Goal: Manage account settings

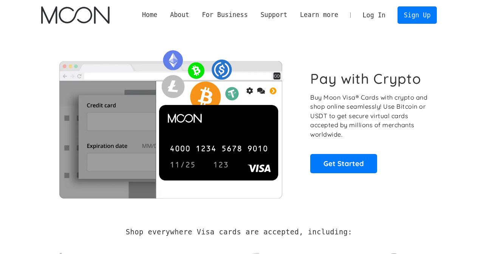
click at [380, 15] on link "Log In" at bounding box center [374, 15] width 36 height 17
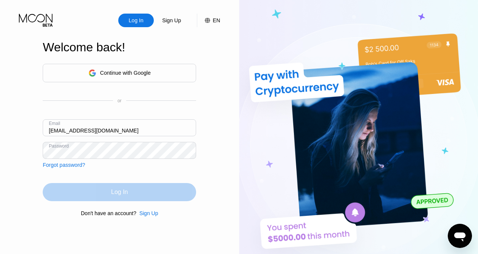
click at [111, 193] on div "Log In" at bounding box center [119, 192] width 153 height 18
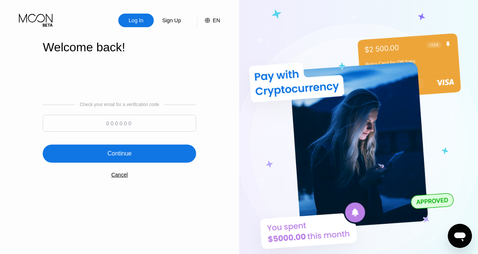
click at [121, 129] on input at bounding box center [119, 123] width 153 height 17
paste input "489209"
type input "489209"
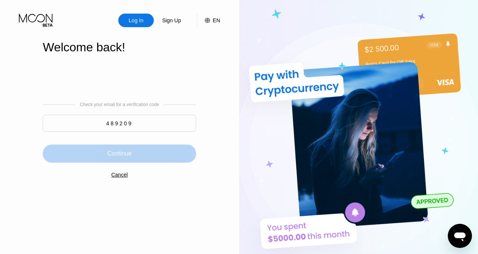
click at [122, 155] on div "Continue" at bounding box center [119, 154] width 24 height 8
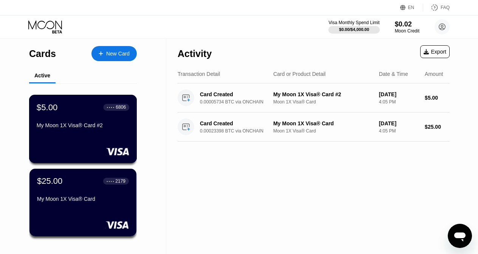
click at [88, 143] on div "$5.00 ● ● ● ● 6806 My Moon 1X Visa® Card #2" at bounding box center [83, 129] width 108 height 68
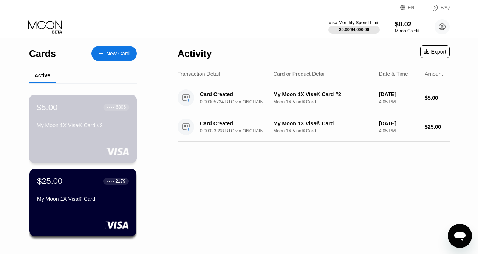
click at [90, 132] on div "My Moon 1X Visa® Card #2" at bounding box center [83, 126] width 93 height 9
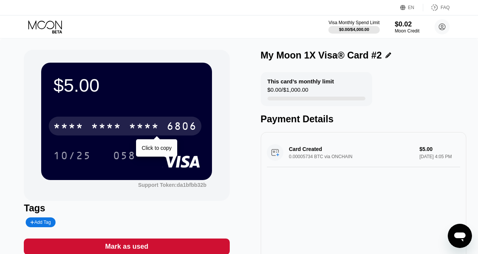
click at [116, 128] on div "* * * *" at bounding box center [106, 127] width 30 height 12
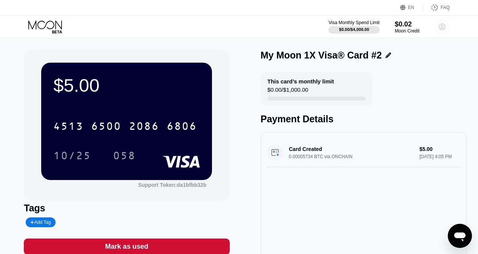
click at [444, 25] on circle at bounding box center [442, 26] width 15 height 15
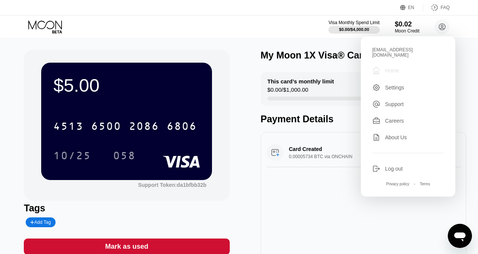
click at [390, 68] on div "Home" at bounding box center [392, 71] width 14 height 6
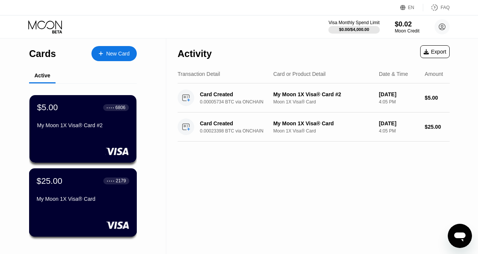
click at [54, 186] on div "$25.00" at bounding box center [50, 181] width 26 height 10
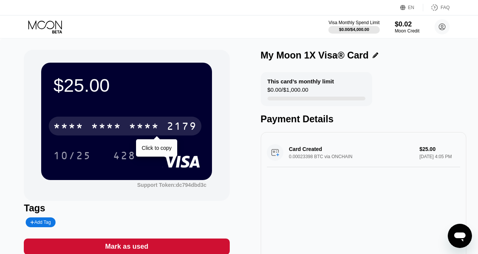
click at [124, 127] on div "* * * * * * * * * * * * 2179" at bounding box center [125, 126] width 153 height 19
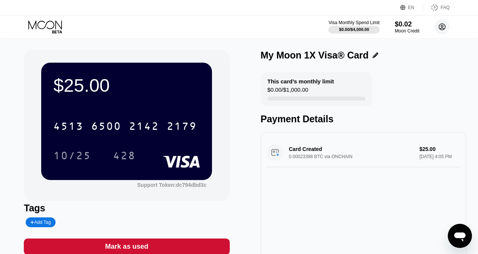
click at [443, 29] on circle at bounding box center [442, 26] width 15 height 15
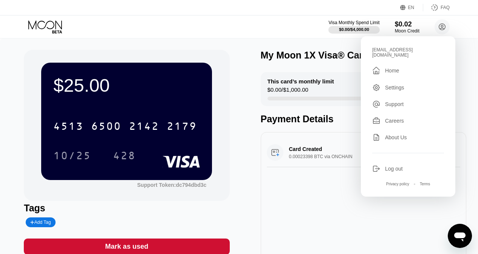
click at [390, 71] on div "[EMAIL_ADDRESS][DOMAIN_NAME]  Home Settings Support Careers About Us Log out P…" at bounding box center [408, 116] width 95 height 161
click at [390, 68] on div "Home" at bounding box center [392, 71] width 14 height 6
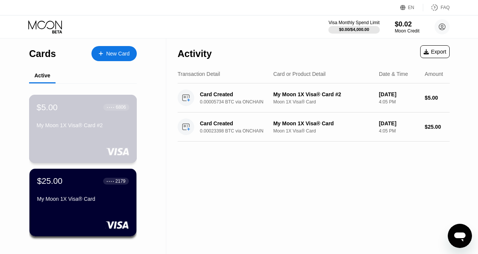
click at [79, 112] on div "$5.00 ● ● ● ● 6806" at bounding box center [83, 107] width 93 height 10
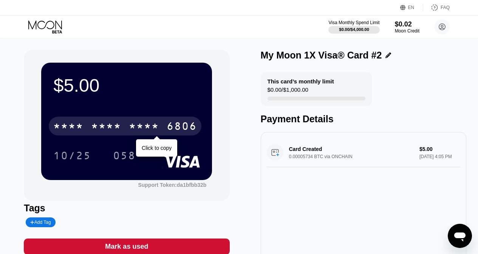
click at [101, 127] on div "* * * *" at bounding box center [106, 127] width 30 height 12
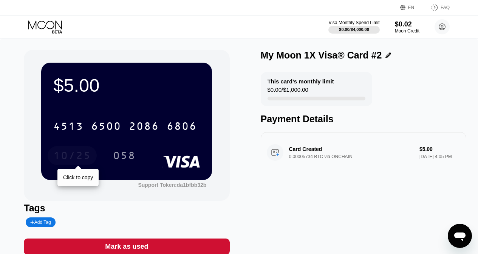
click at [73, 156] on div "10/25" at bounding box center [72, 157] width 38 height 12
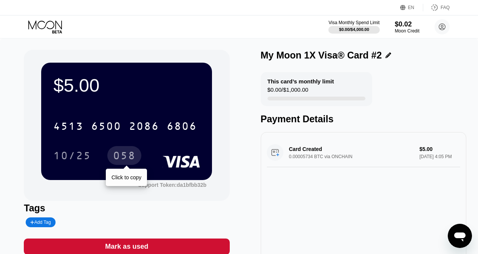
click at [126, 160] on div "058" at bounding box center [124, 157] width 23 height 12
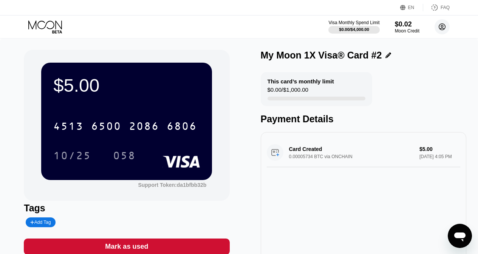
click at [443, 26] on circle at bounding box center [442, 26] width 15 height 15
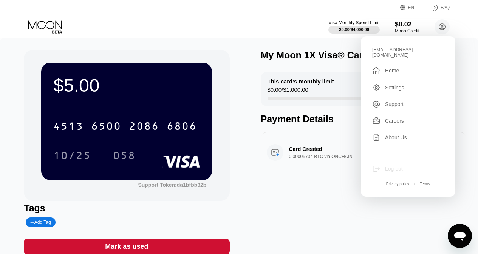
click at [395, 166] on div "Log out" at bounding box center [394, 169] width 18 height 6
